Goal: Check status: Check status

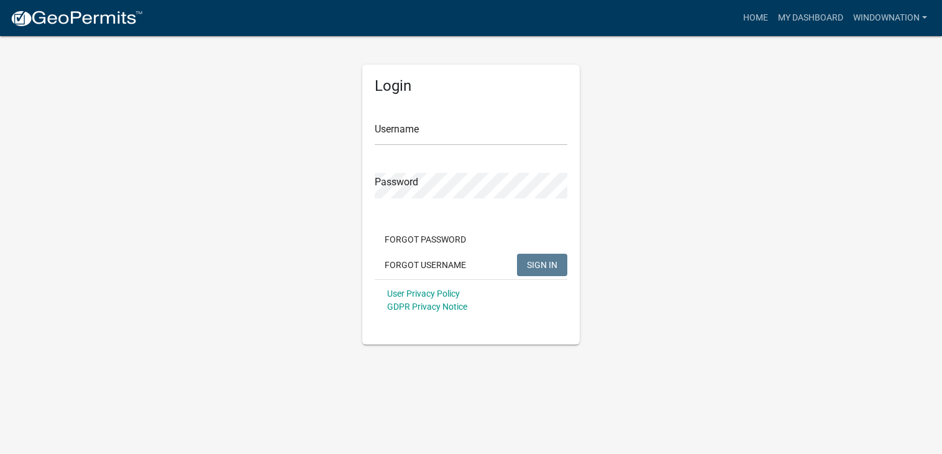
click at [384, 113] on div "Username" at bounding box center [471, 124] width 193 height 43
click at [387, 126] on input "Username" at bounding box center [471, 132] width 193 height 25
type input "windownation"
click at [540, 259] on span "SIGN IN" at bounding box center [542, 264] width 30 height 10
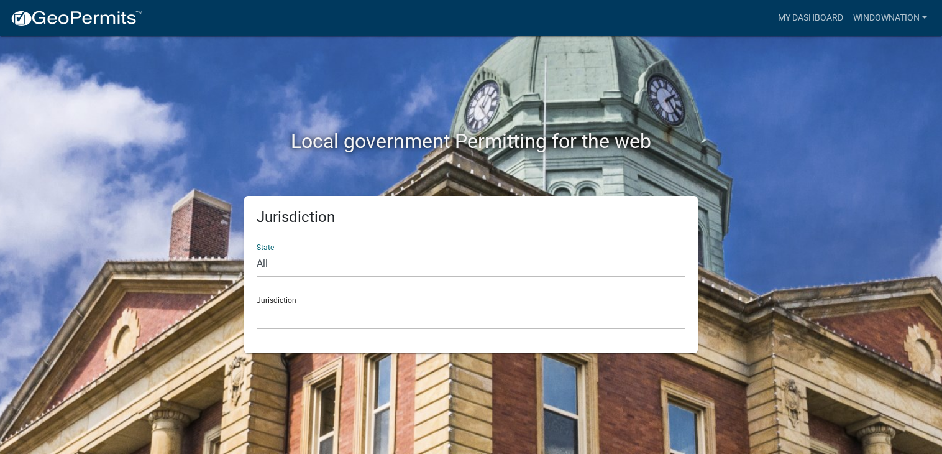
click at [264, 267] on select "All [US_STATE] [US_STATE] [US_STATE] [US_STATE] [US_STATE] [US_STATE] [US_STATE…" at bounding box center [471, 263] width 429 height 25
select select "[US_STATE]"
click at [257, 251] on select "All [US_STATE] [US_STATE] [US_STATE] [US_STATE] [US_STATE] [US_STATE] [US_STATE…" at bounding box center [471, 263] width 429 height 25
click at [283, 308] on select "[GEOGRAPHIC_DATA], [US_STATE] [GEOGRAPHIC_DATA], [US_STATE] [GEOGRAPHIC_DATA], …" at bounding box center [471, 316] width 429 height 25
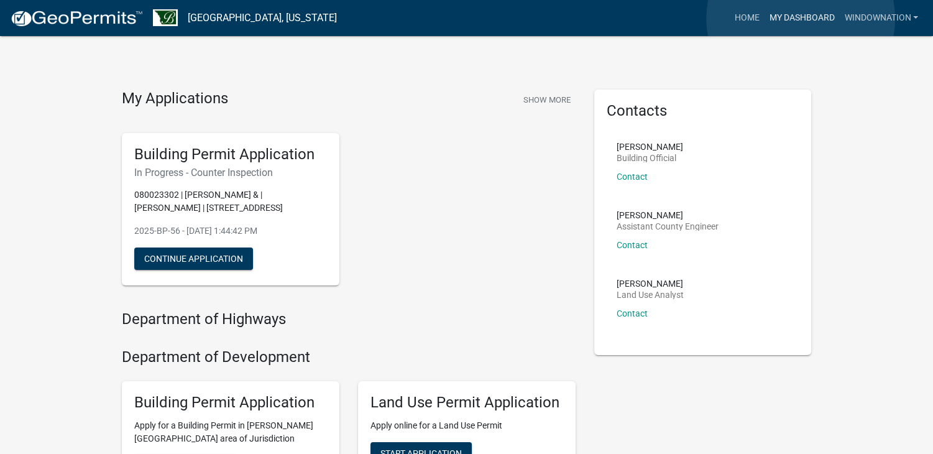
click at [801, 19] on link "My Dashboard" at bounding box center [801, 18] width 75 height 24
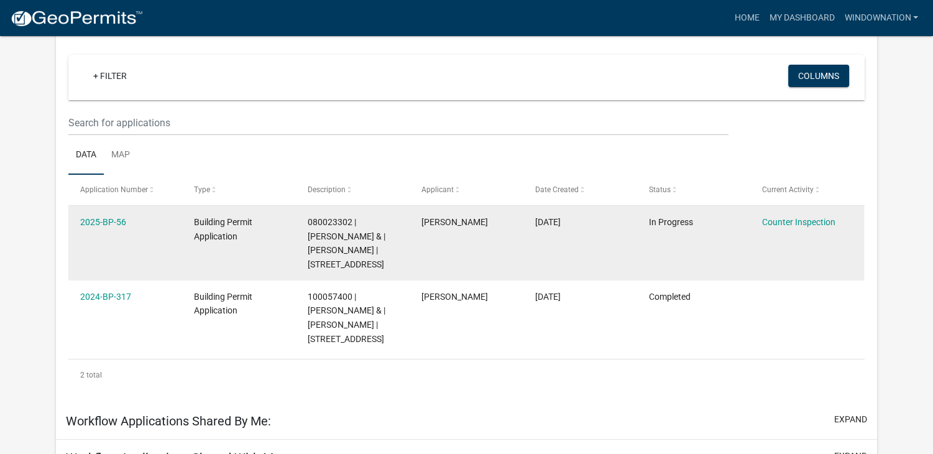
scroll to position [103, 0]
click at [795, 223] on link "Counter Inspection" at bounding box center [798, 222] width 73 height 10
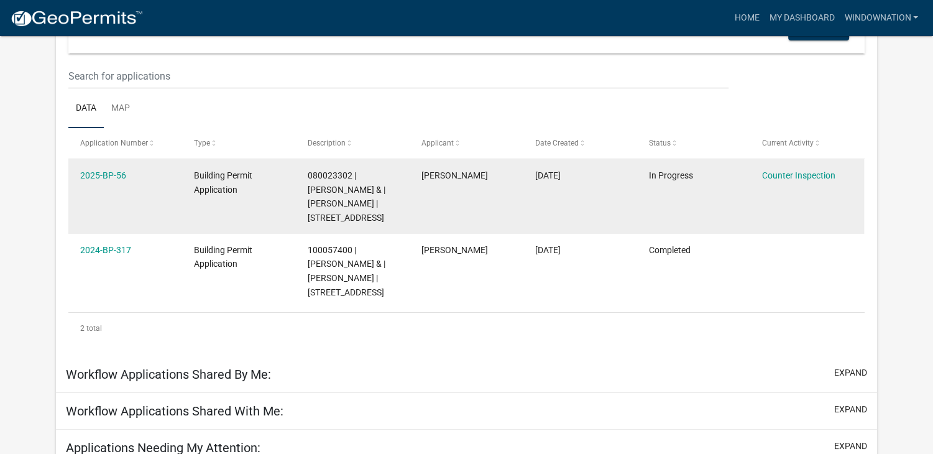
scroll to position [186, 0]
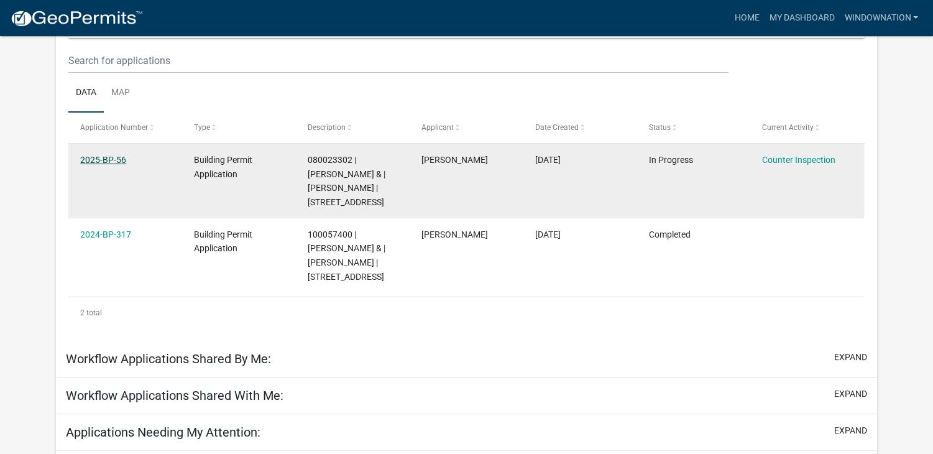
click at [117, 158] on link "2025-BP-56" at bounding box center [103, 160] width 46 height 10
